Goal: Find specific page/section: Find specific page/section

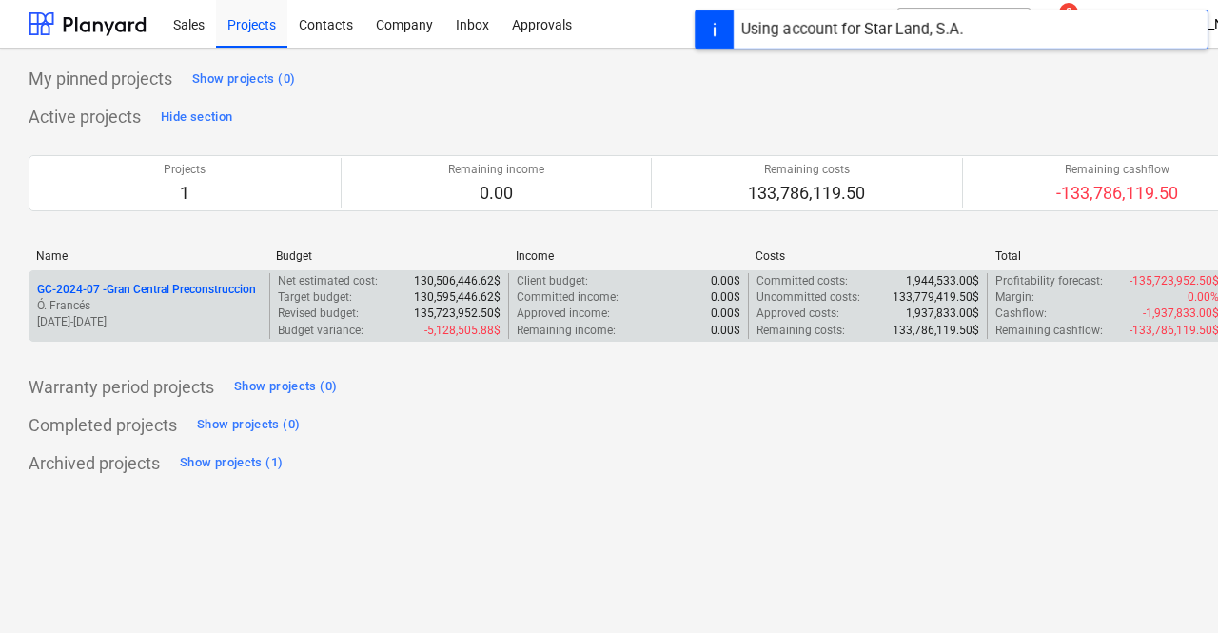
click at [205, 285] on p "GC-2024-07 - Gran Central Preconstruccion" at bounding box center [146, 290] width 219 height 16
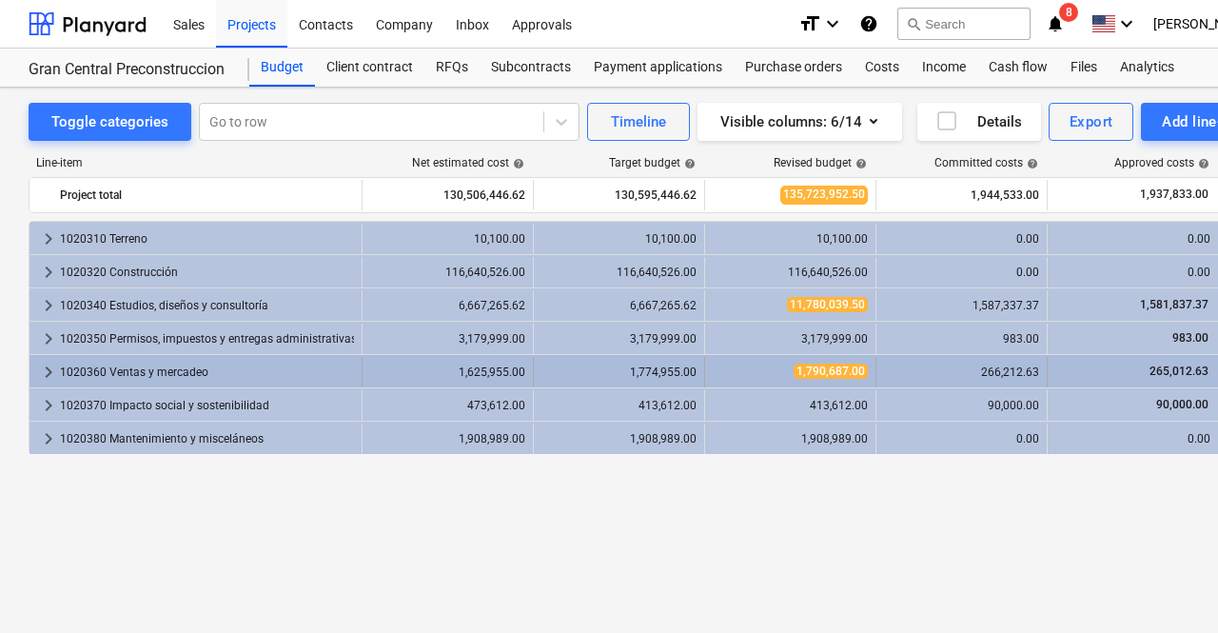
click at [98, 371] on div "1020360 Ventas y mercadeo" at bounding box center [207, 372] width 294 height 30
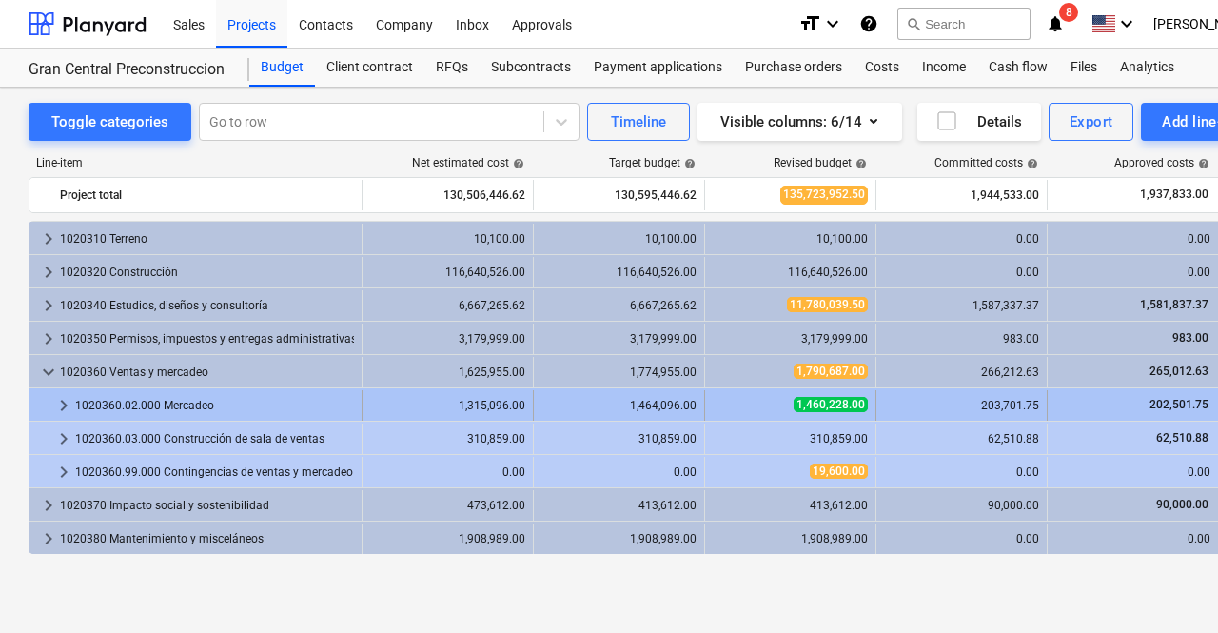
click at [148, 409] on div "1020360.02.000 Mercadeo" at bounding box center [214, 405] width 279 height 30
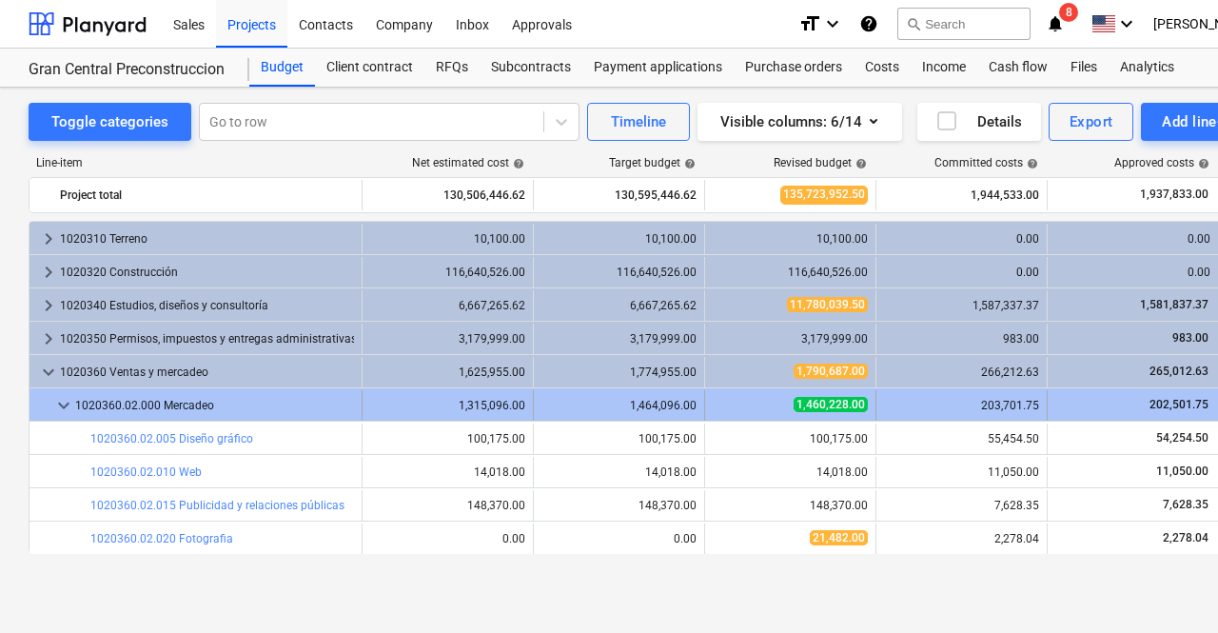
click at [202, 403] on div "1020360.02.000 Mercadeo" at bounding box center [214, 405] width 279 height 30
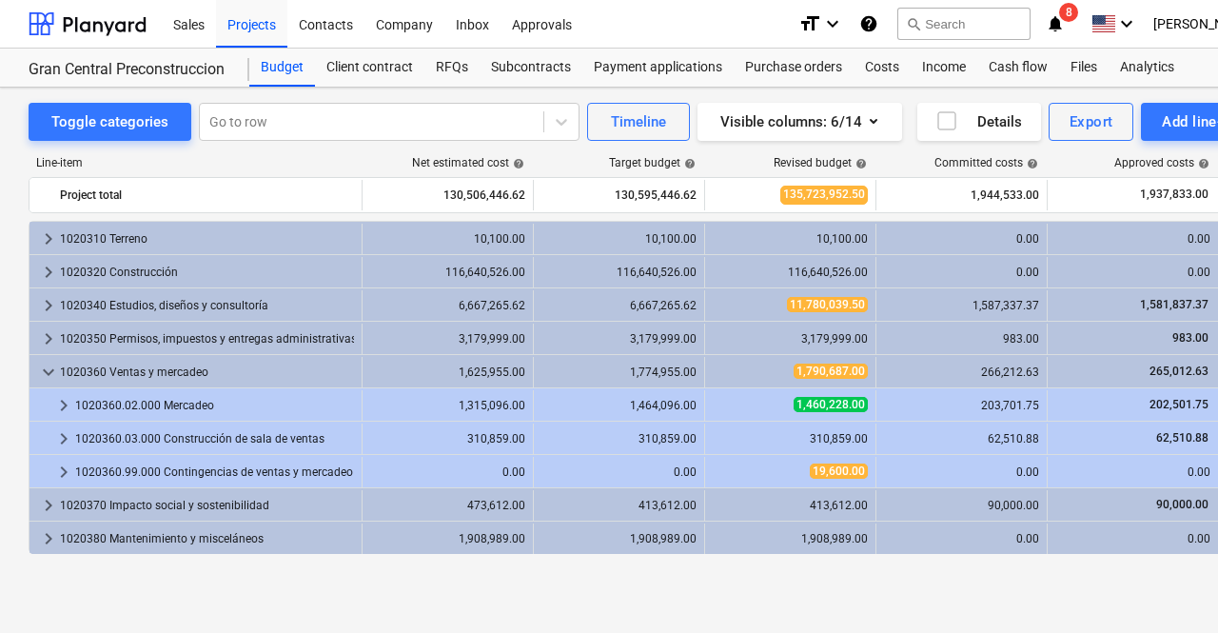
click at [202, 403] on div "1020360.02.000 Mercadeo" at bounding box center [214, 405] width 279 height 30
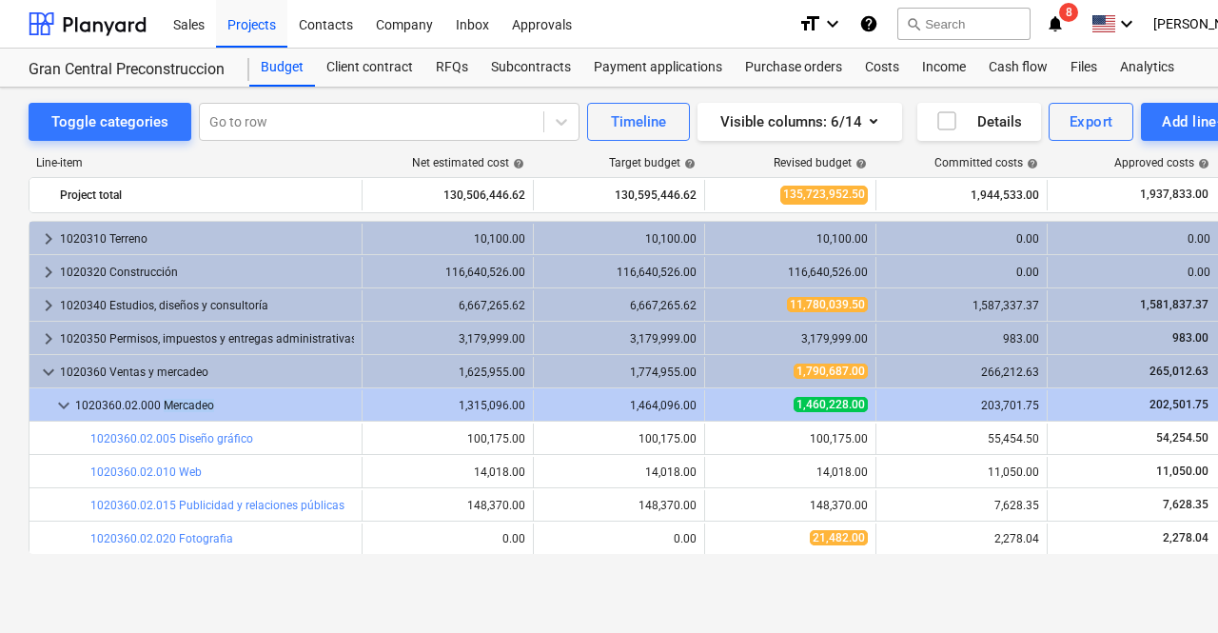
click at [202, 403] on div "1020360.02.000 Mercadeo" at bounding box center [214, 405] width 279 height 30
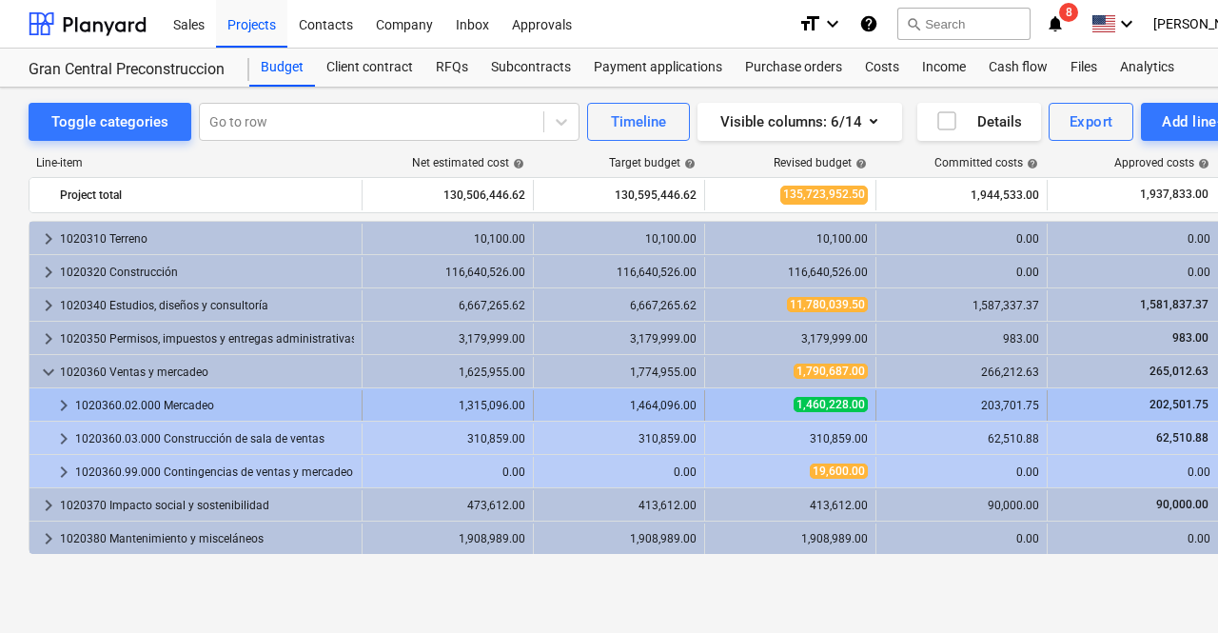
click at [131, 408] on div "1020360.02.000 Mercadeo" at bounding box center [214, 405] width 279 height 30
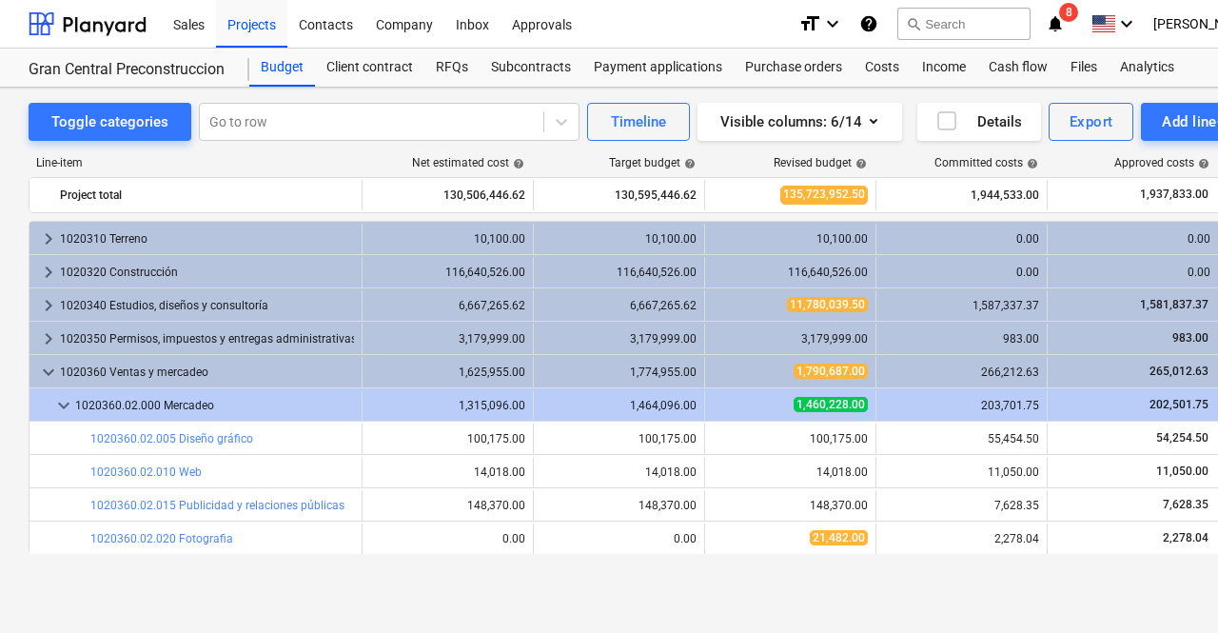
click at [131, 408] on div "1020360.02.000 Mercadeo" at bounding box center [214, 405] width 279 height 30
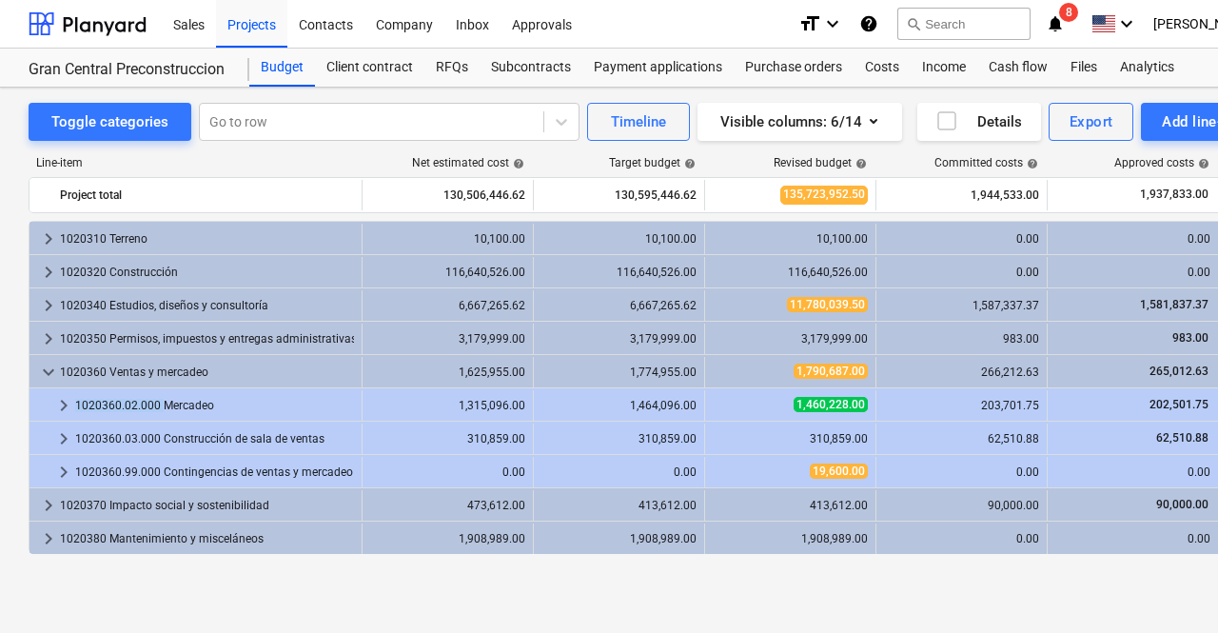
click at [131, 408] on div "1020360.02.000 Mercadeo" at bounding box center [214, 405] width 279 height 30
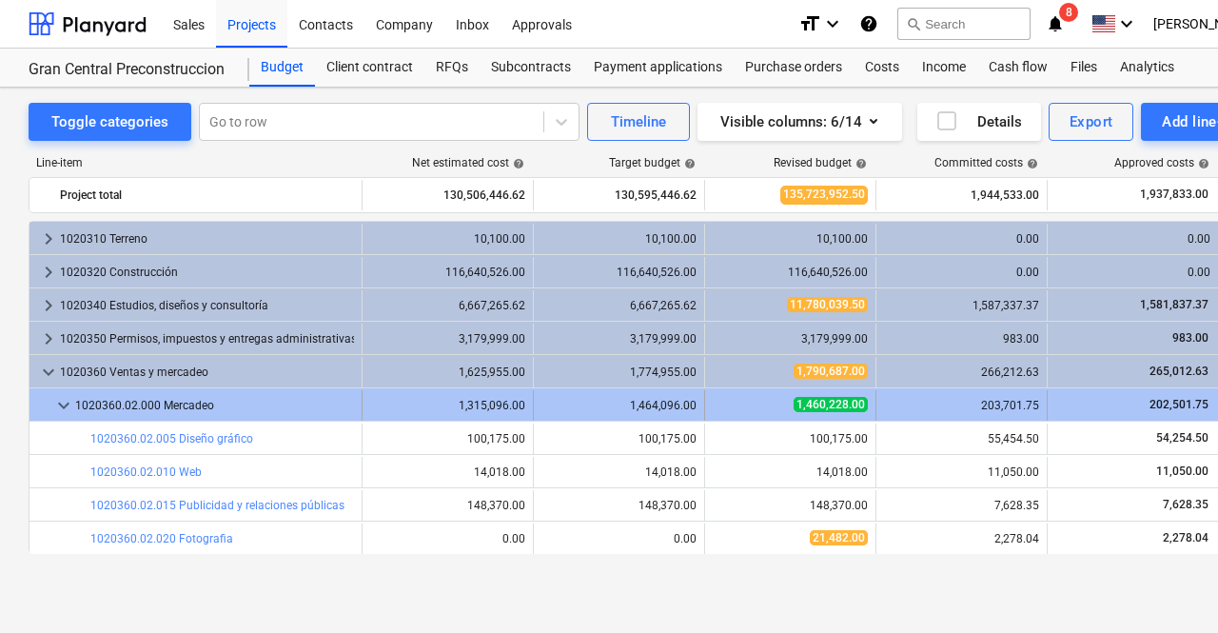
click at [207, 396] on div "1020360.02.000 Mercadeo" at bounding box center [214, 405] width 279 height 30
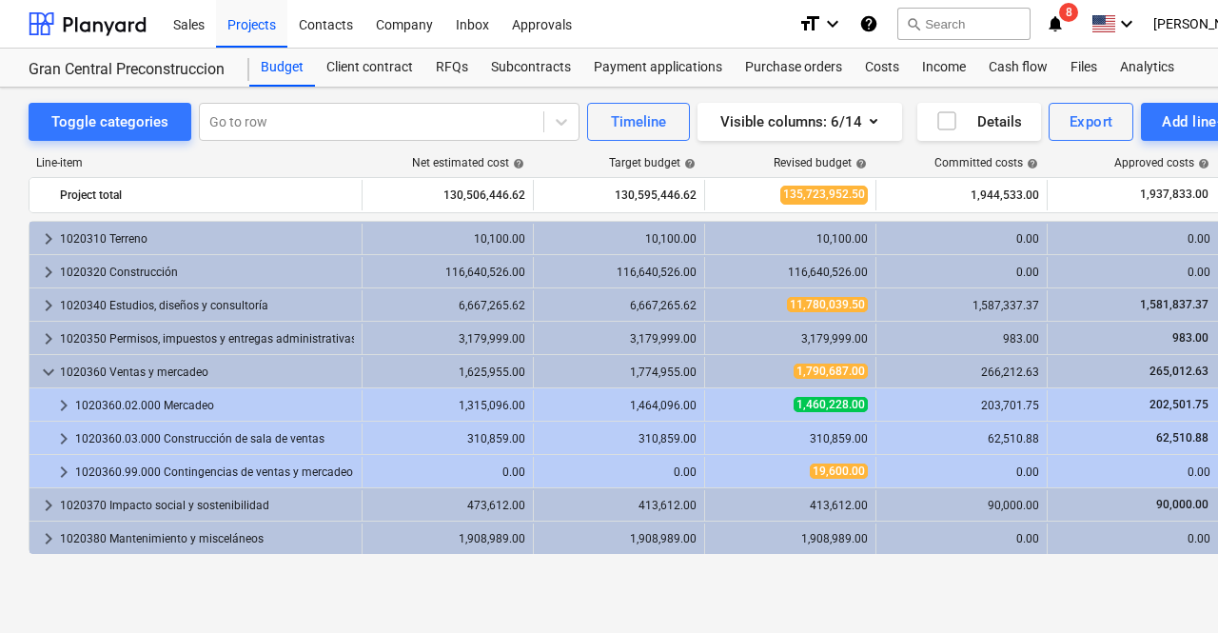
click at [207, 396] on div "1020360.02.000 Mercadeo" at bounding box center [214, 405] width 279 height 30
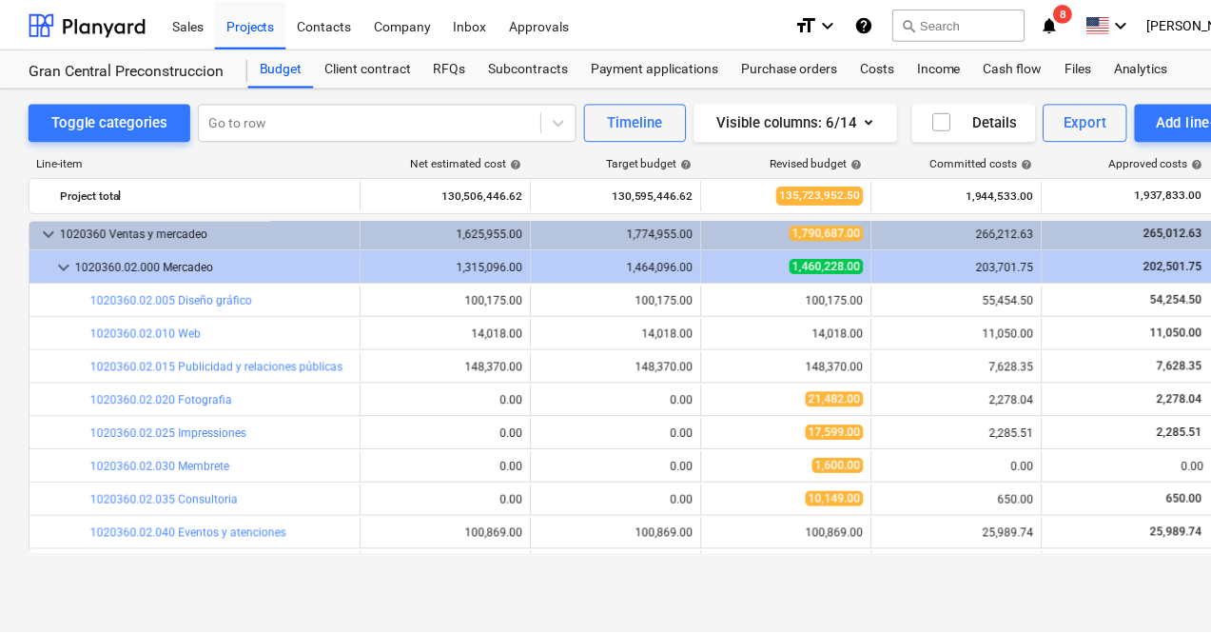
scroll to position [137, 0]
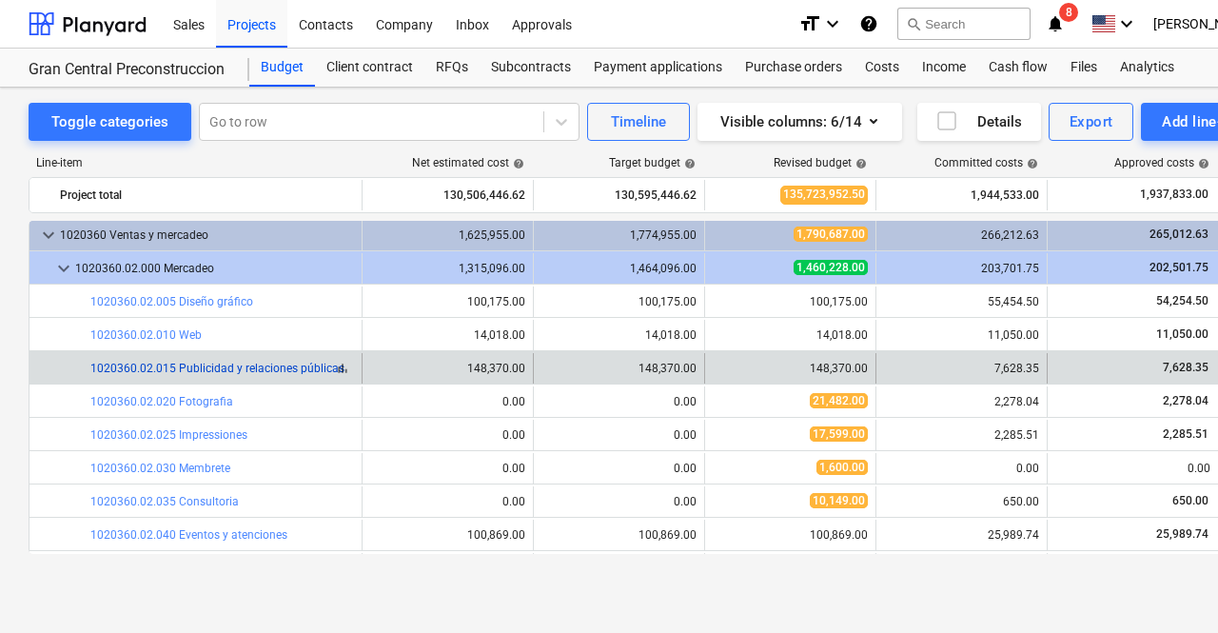
click at [267, 366] on link "1020360.02.015 Publicidad y relaciones públicas" at bounding box center [217, 368] width 254 height 13
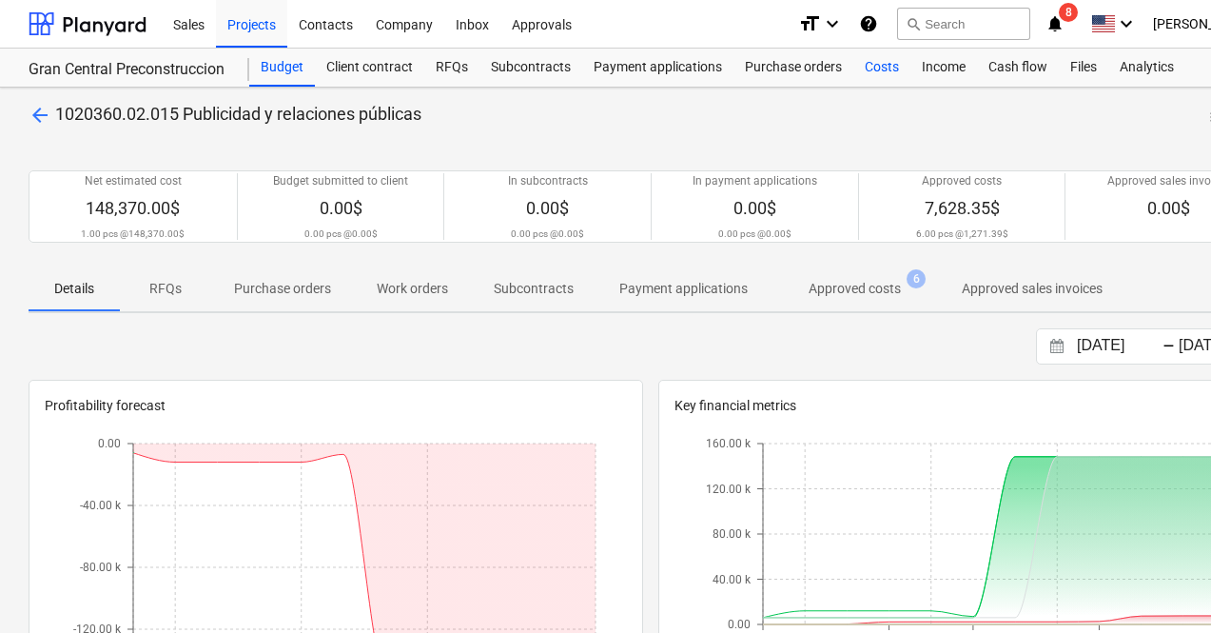
click at [885, 72] on div "Costs" at bounding box center [881, 68] width 57 height 38
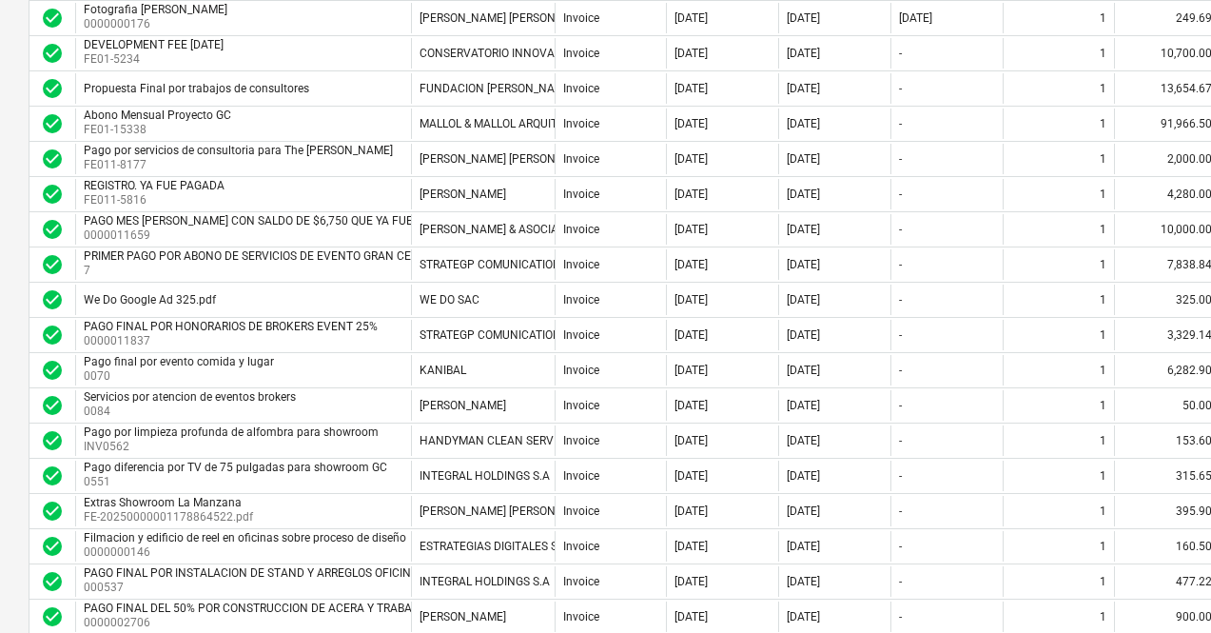
scroll to position [1543, 0]
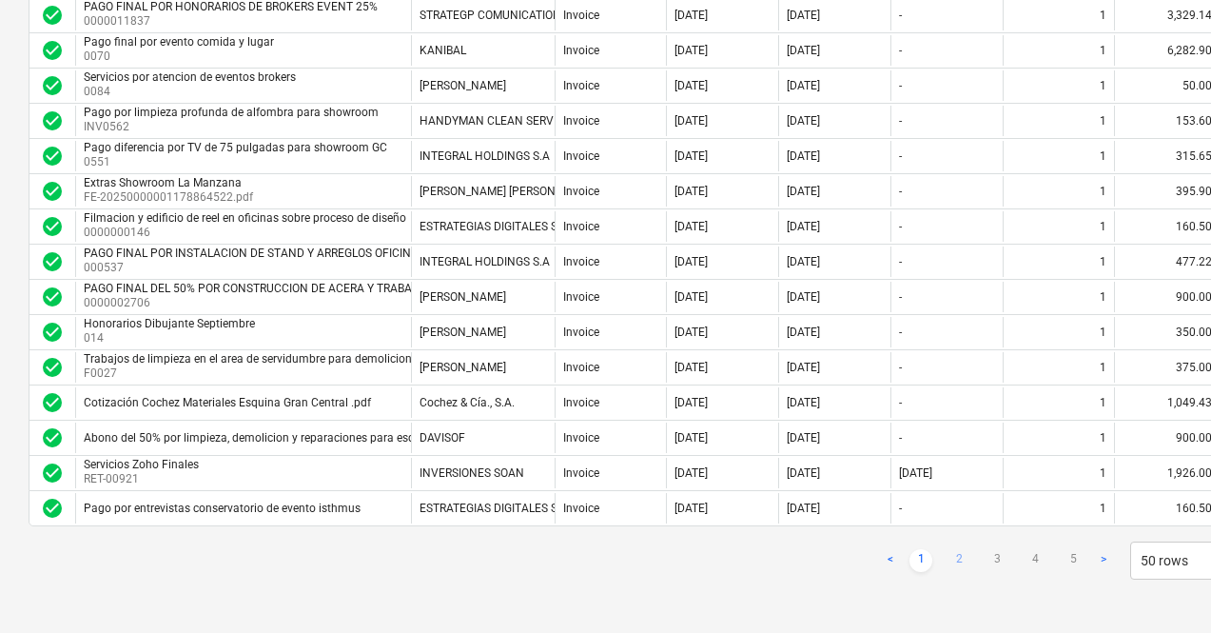
click at [956, 559] on link "2" at bounding box center [959, 560] width 23 height 23
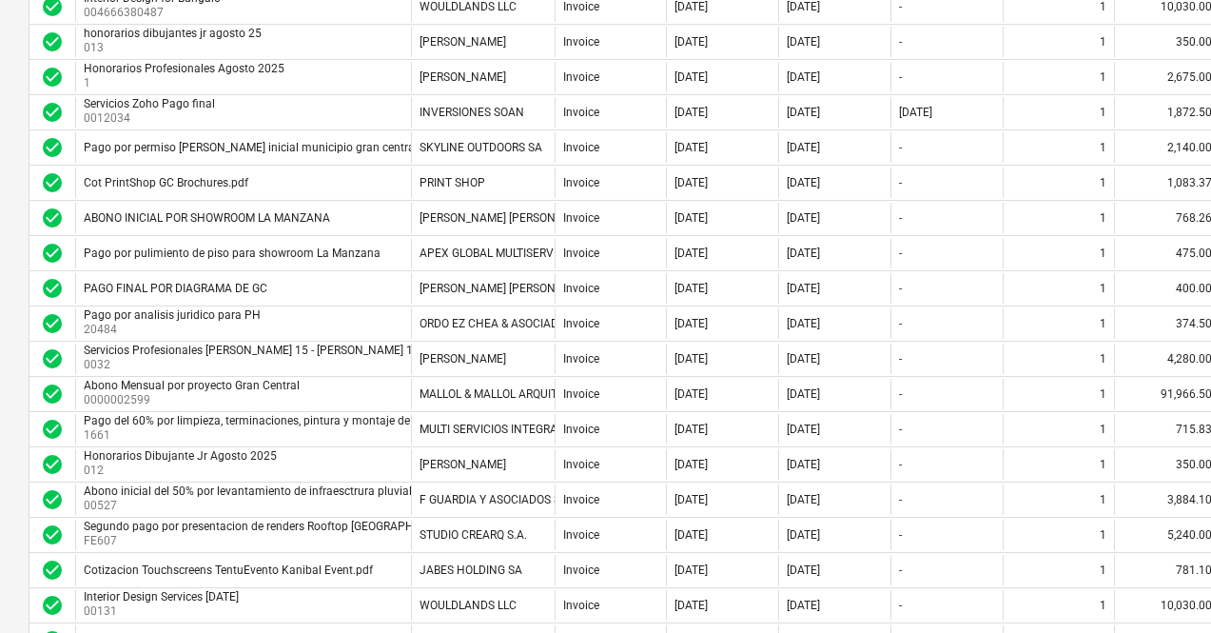
scroll to position [1037, 0]
